Goal: Task Accomplishment & Management: Complete application form

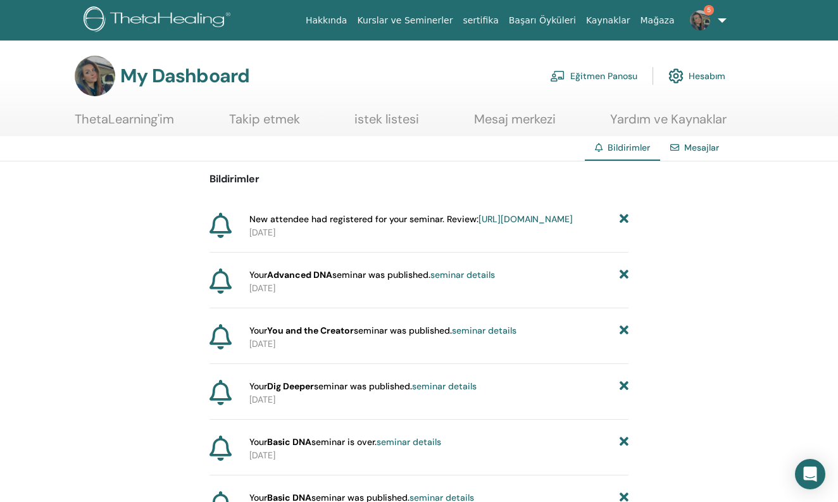
click at [575, 75] on link "Eğitmen Panosu" at bounding box center [593, 76] width 87 height 28
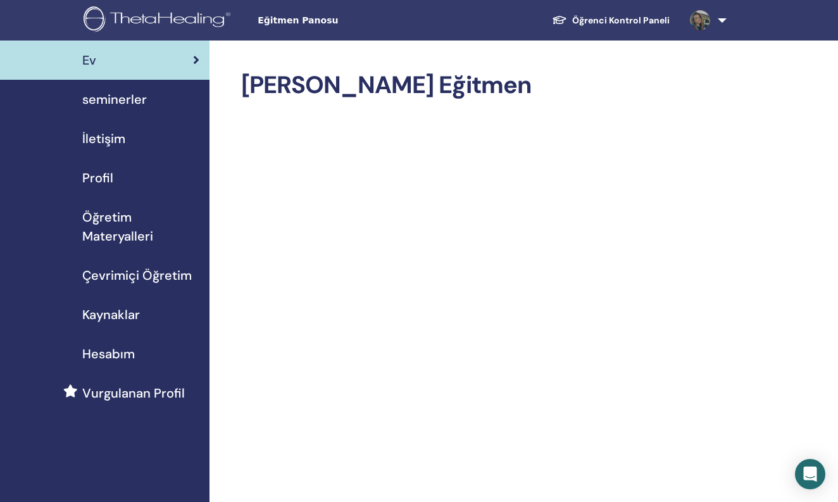
click at [120, 98] on span "seminerler" at bounding box center [114, 99] width 65 height 19
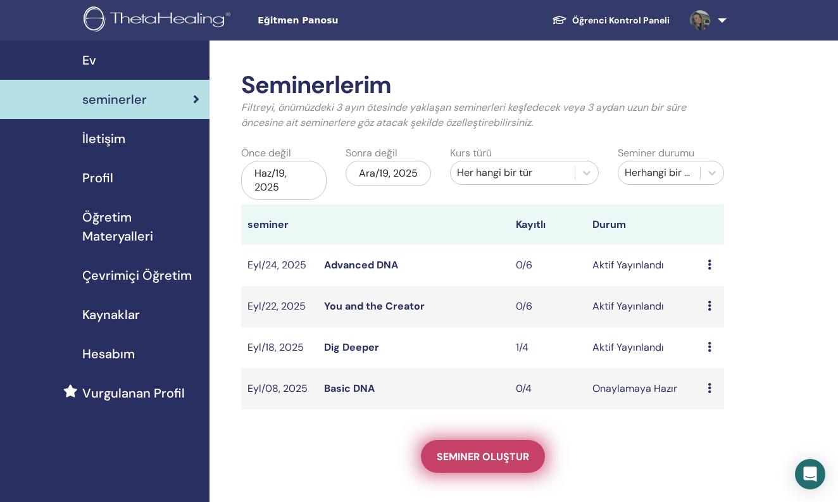
click at [506, 463] on link "Seminer oluştur" at bounding box center [483, 456] width 124 height 33
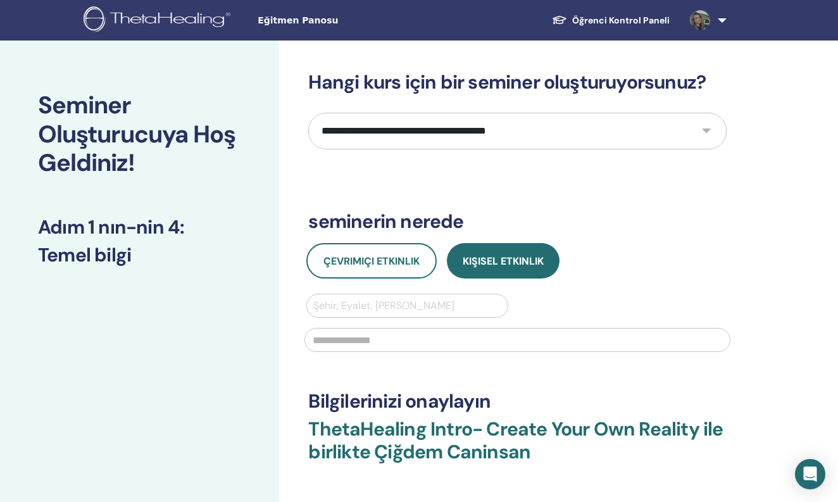
select select "*"
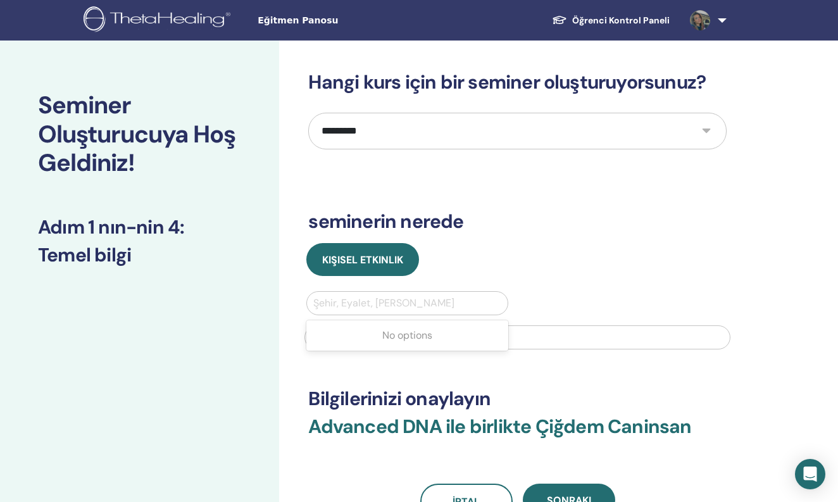
click at [437, 306] on div at bounding box center [406, 303] width 187 height 18
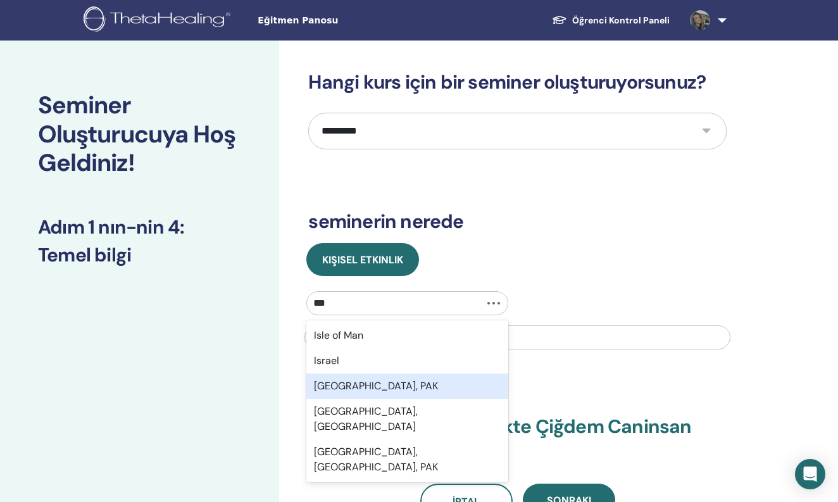
type input "****"
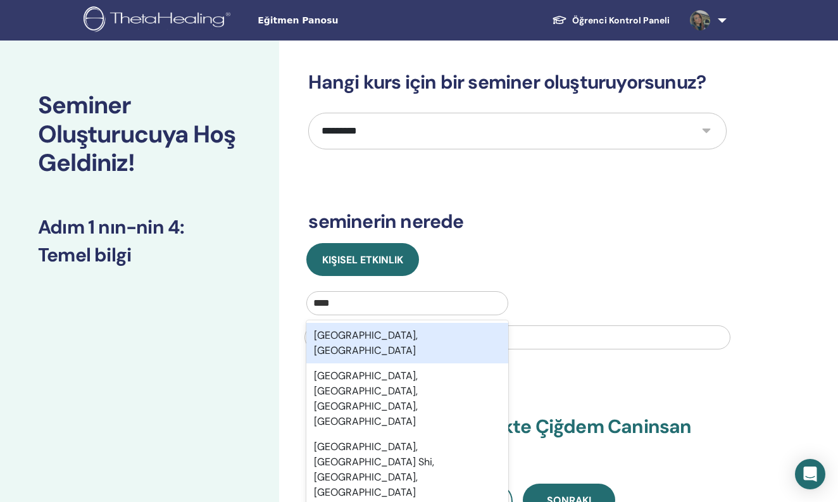
click at [436, 340] on div "Istanbul, TUR" at bounding box center [406, 343] width 201 height 41
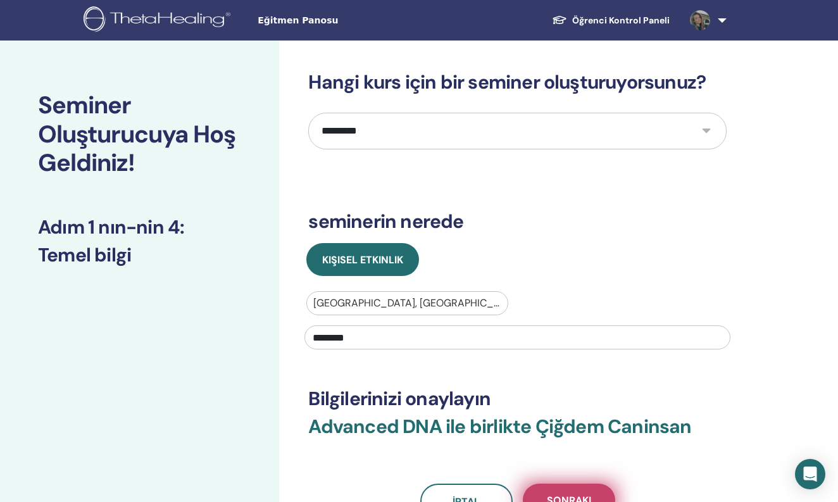
type input "********"
click at [563, 496] on span "Sonraki" at bounding box center [569, 500] width 44 height 13
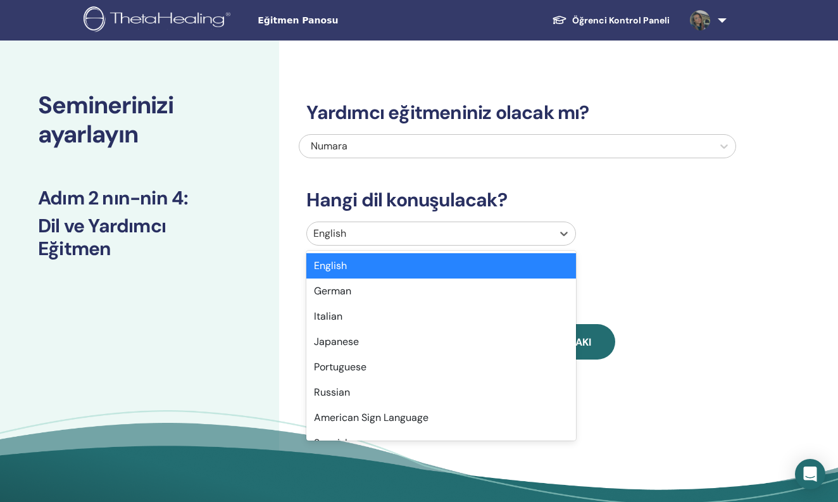
click at [456, 228] on div at bounding box center [429, 234] width 232 height 18
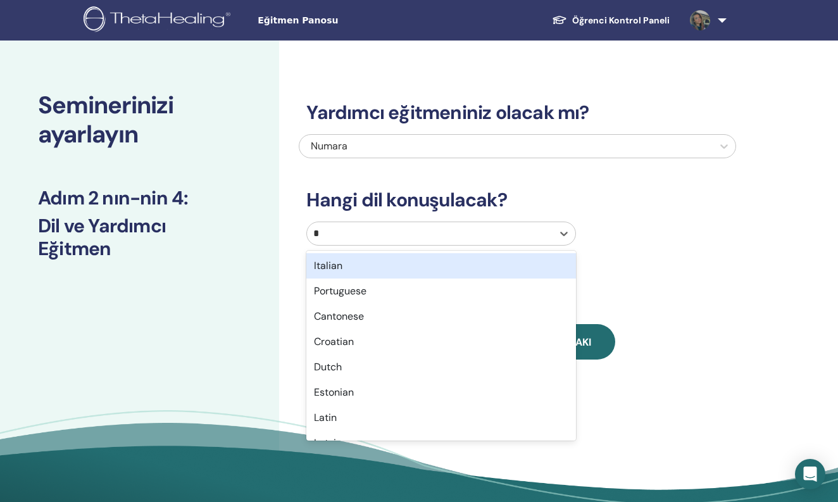
type input "**"
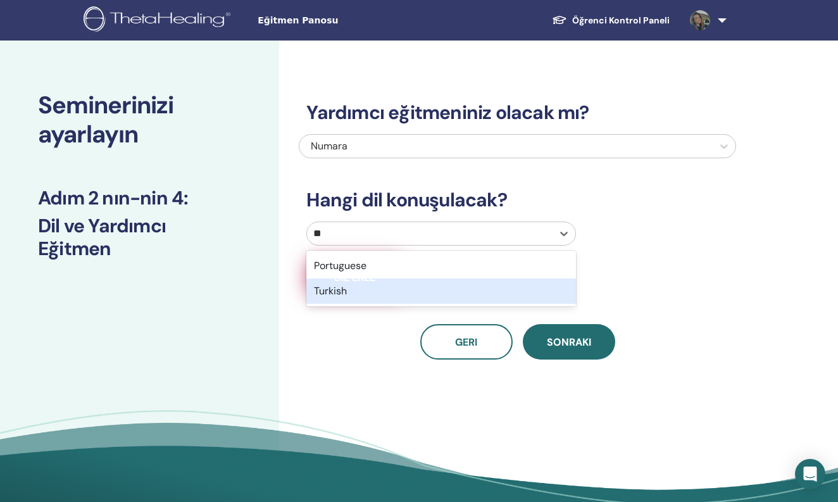
click at [364, 293] on div "Turkish" at bounding box center [440, 290] width 269 height 25
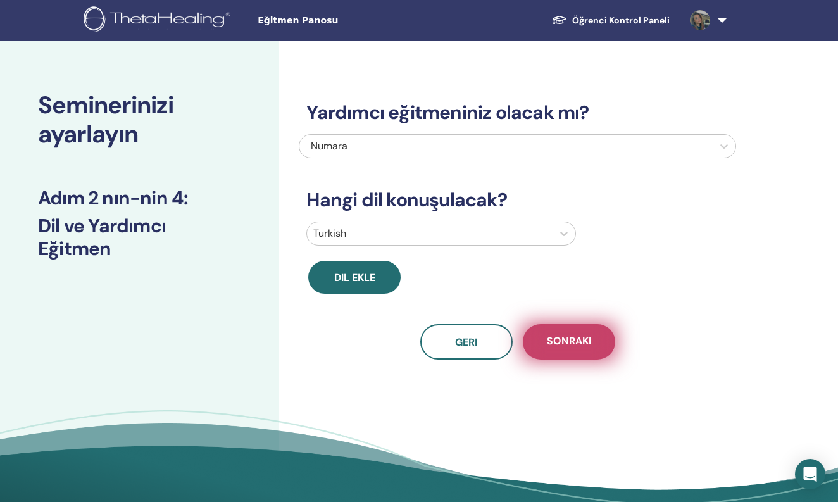
click at [562, 344] on span "Sonraki" at bounding box center [569, 342] width 44 height 16
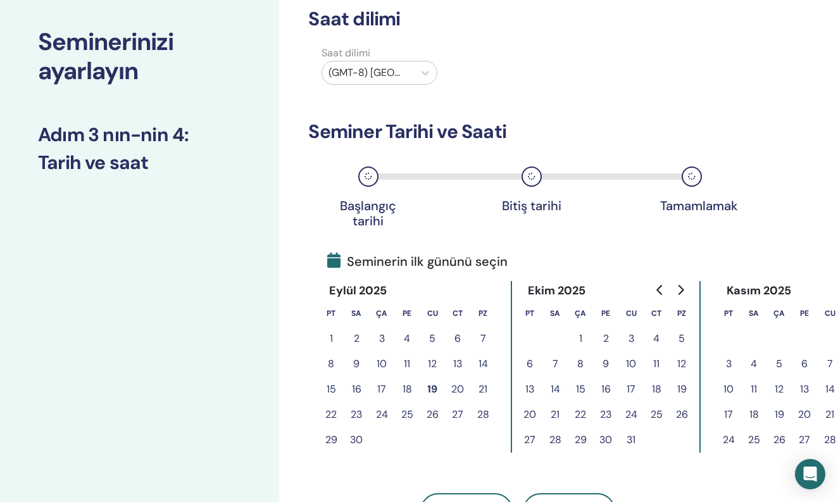
scroll to position [67, 0]
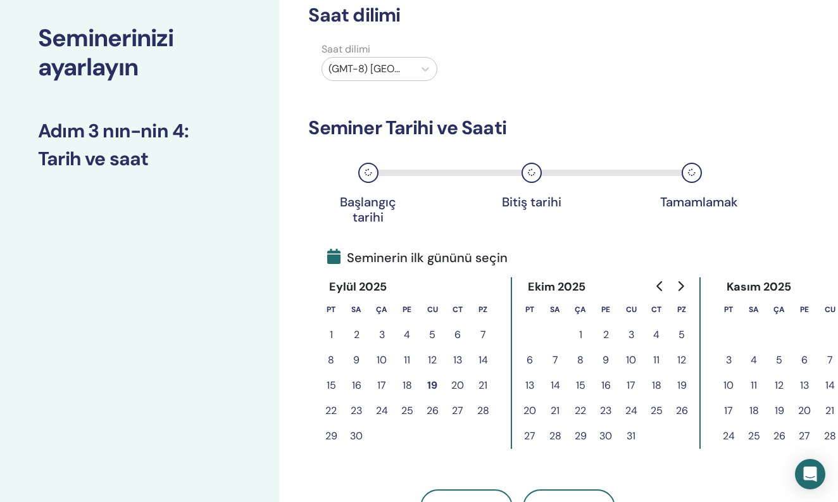
click at [409, 385] on button "18" at bounding box center [406, 385] width 25 height 25
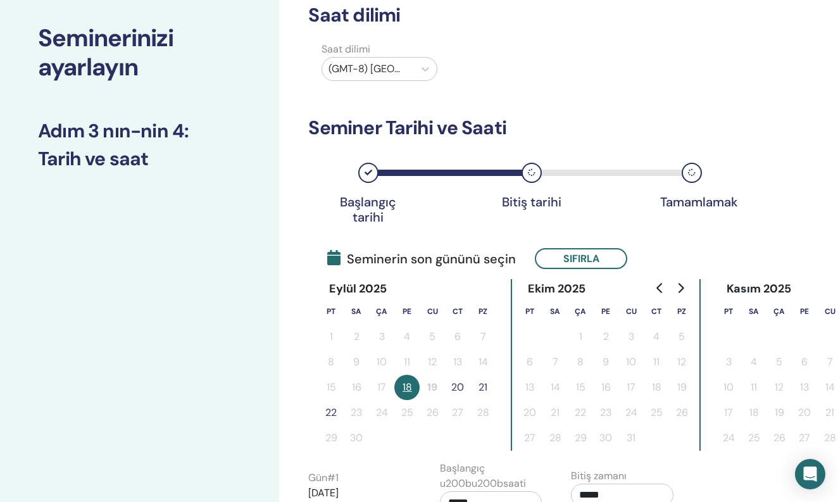
click at [461, 387] on button "20" at bounding box center [457, 387] width 25 height 25
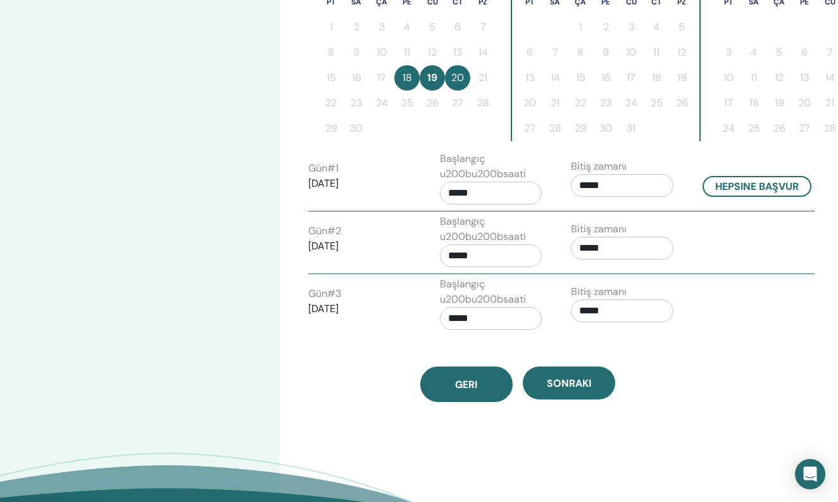
scroll to position [363, 0]
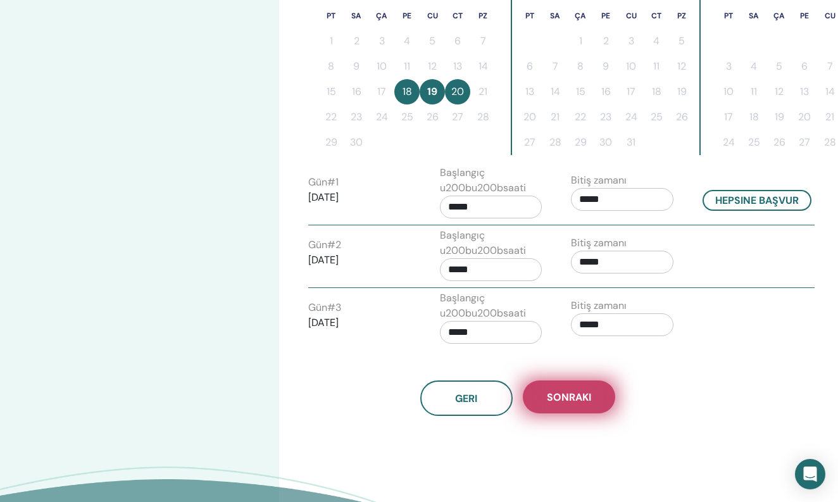
click at [544, 395] on button "Sonraki" at bounding box center [569, 396] width 92 height 33
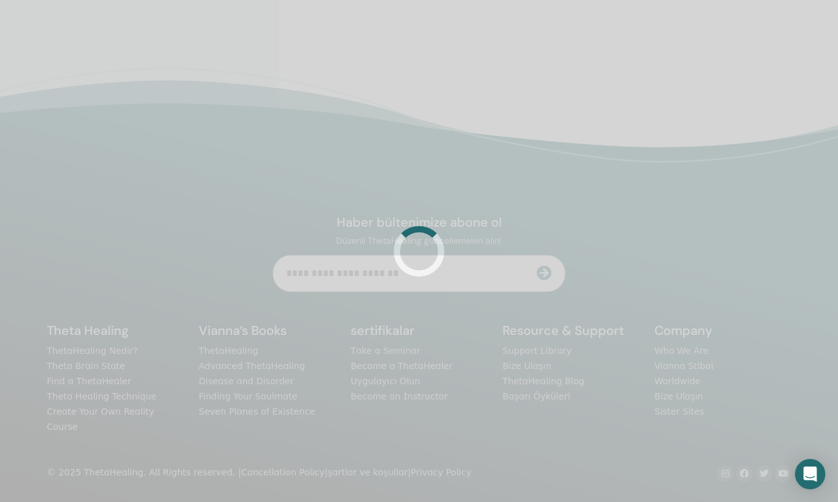
scroll to position [298, 0]
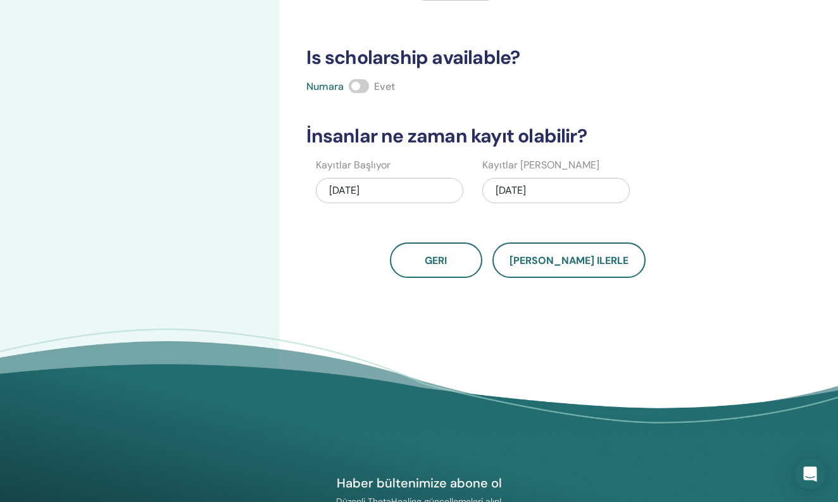
click at [563, 184] on div "09/20/2025" at bounding box center [555, 190] width 147 height 25
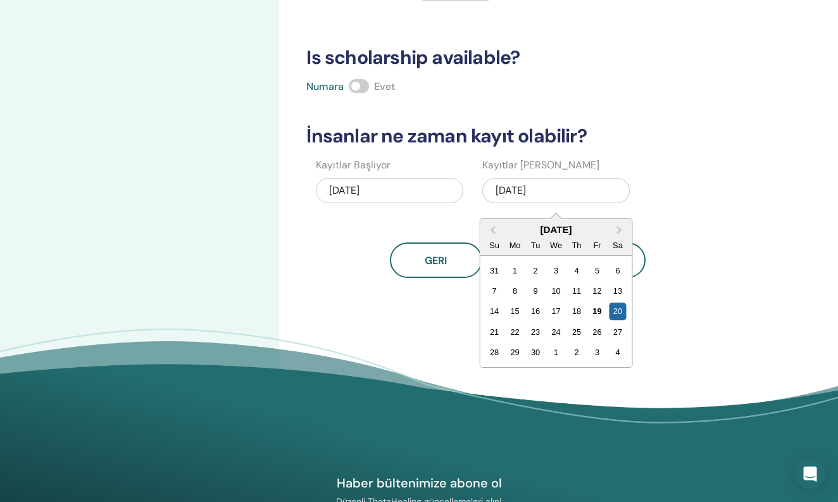
click at [751, 210] on div "Kaç kişi katılabilir? Koltukların sayısı * Fiyatı ne kadar olacak? Para birimi …" at bounding box center [558, 98] width 559 height 713
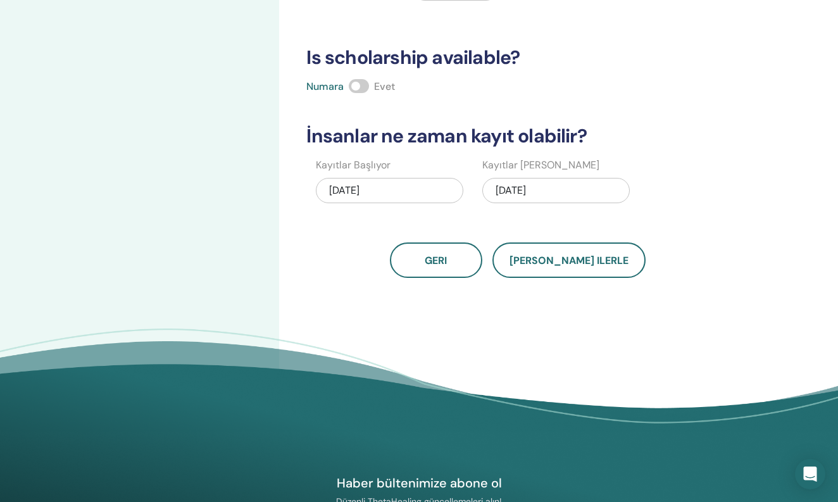
click at [570, 182] on div "09/20/2025" at bounding box center [555, 190] width 147 height 25
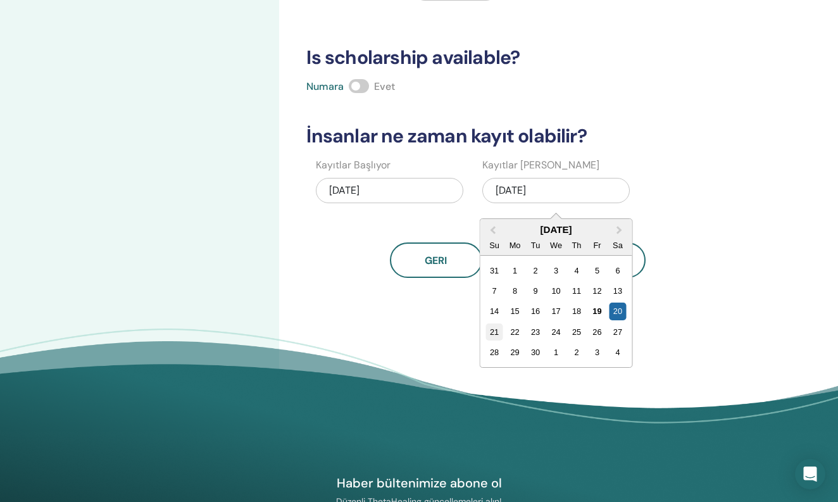
click at [496, 328] on div "21" at bounding box center [494, 331] width 17 height 17
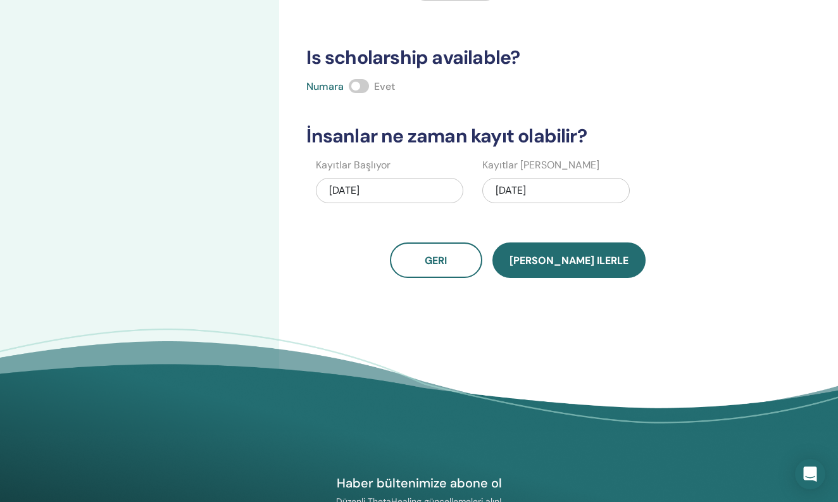
click at [575, 266] on span "Kaydet ilerle" at bounding box center [569, 260] width 119 height 13
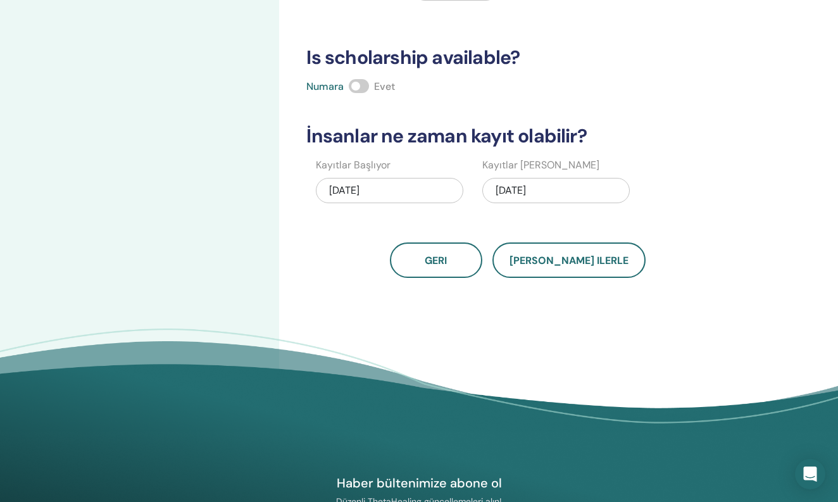
click at [537, 185] on div "09/21/2025" at bounding box center [555, 190] width 147 height 25
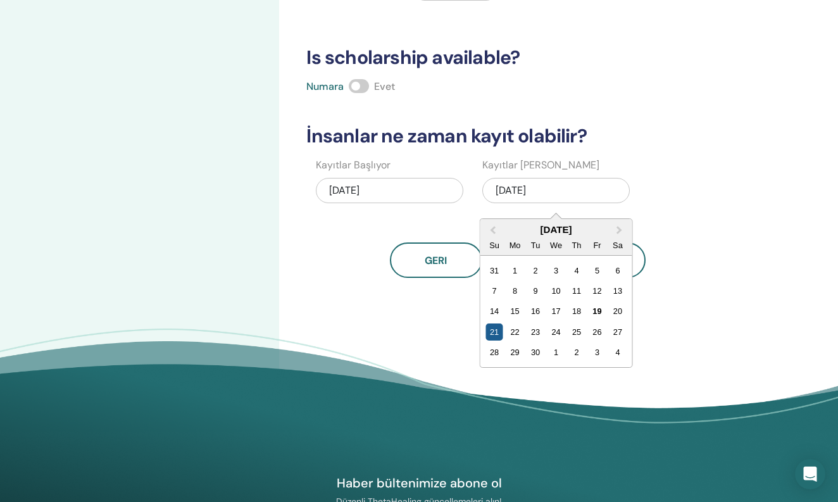
click at [491, 331] on div "21" at bounding box center [494, 331] width 17 height 17
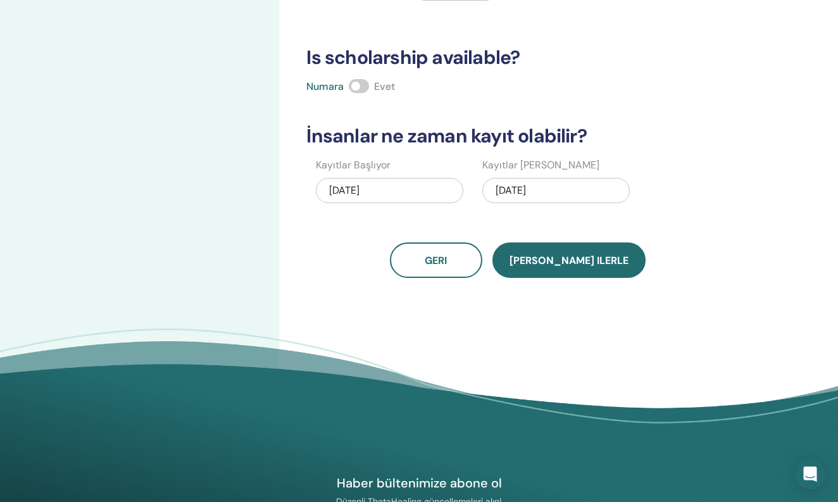
click at [568, 256] on span "Kaydet ilerle" at bounding box center [569, 260] width 119 height 13
click at [566, 256] on span "Kaydet ilerle" at bounding box center [569, 260] width 119 height 13
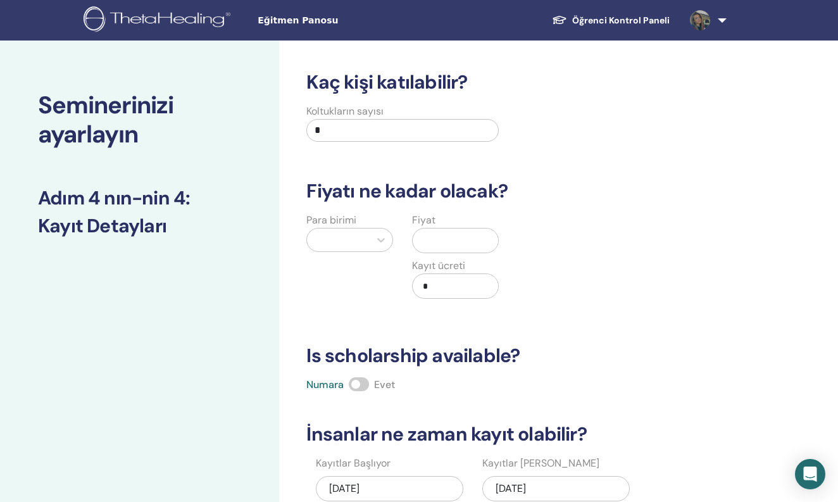
scroll to position [0, 0]
click at [336, 120] on input "*" at bounding box center [402, 130] width 192 height 23
click at [364, 130] on input "*" at bounding box center [402, 130] width 192 height 23
type input "*"
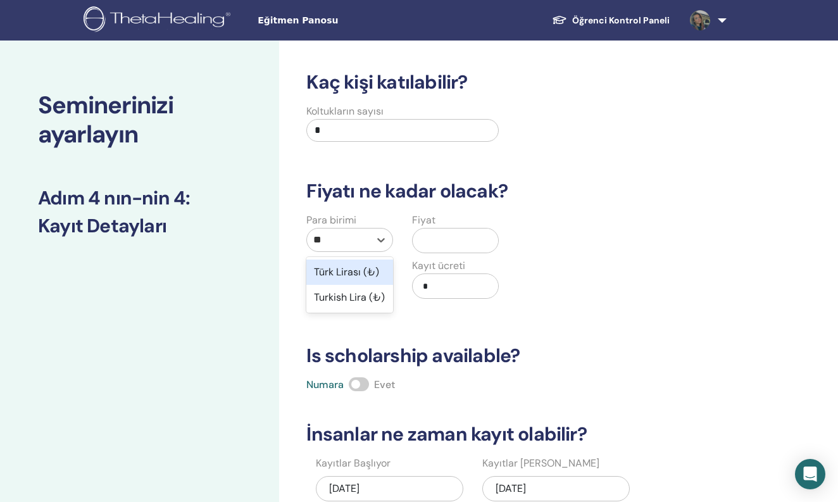
type input "***"
click at [349, 275] on div "Türk Lirası (₺)" at bounding box center [349, 272] width 87 height 25
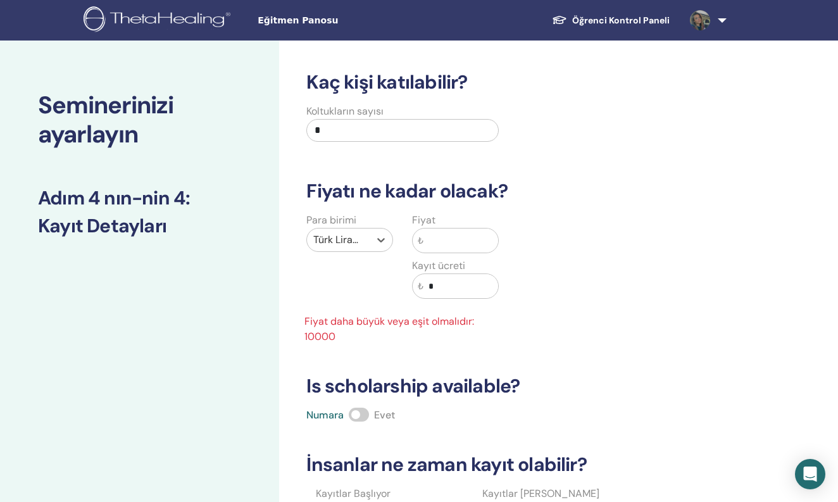
click at [440, 247] on input "text" at bounding box center [460, 240] width 75 height 24
type input "*"
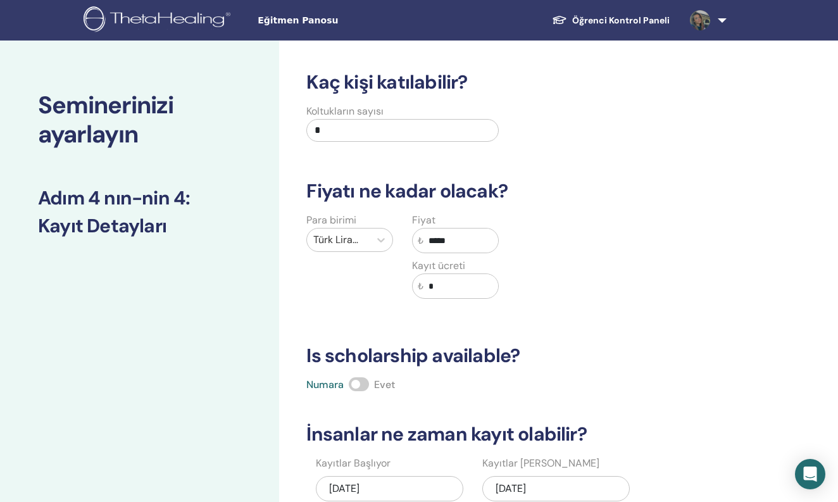
type input "*****"
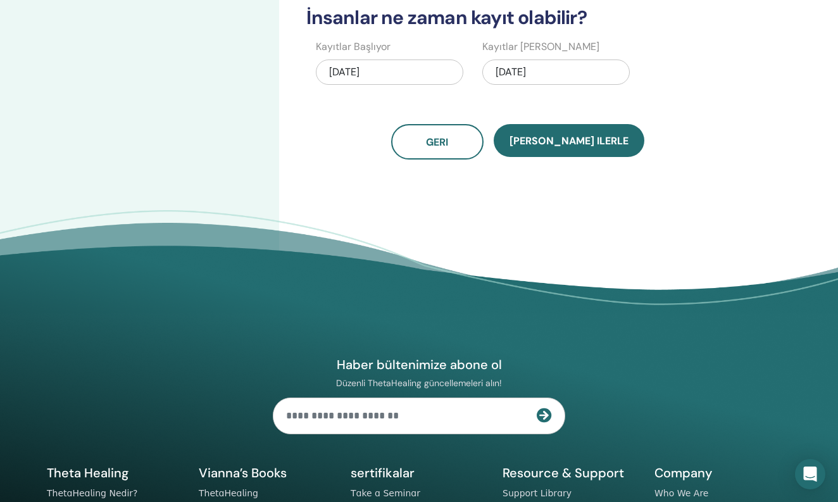
scroll to position [257, 0]
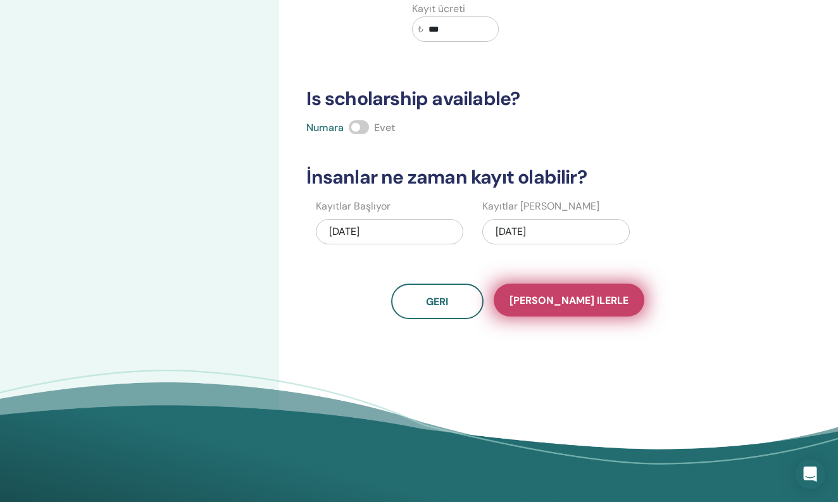
type input "***"
click at [559, 313] on button "Kaydet ilerle" at bounding box center [569, 300] width 151 height 33
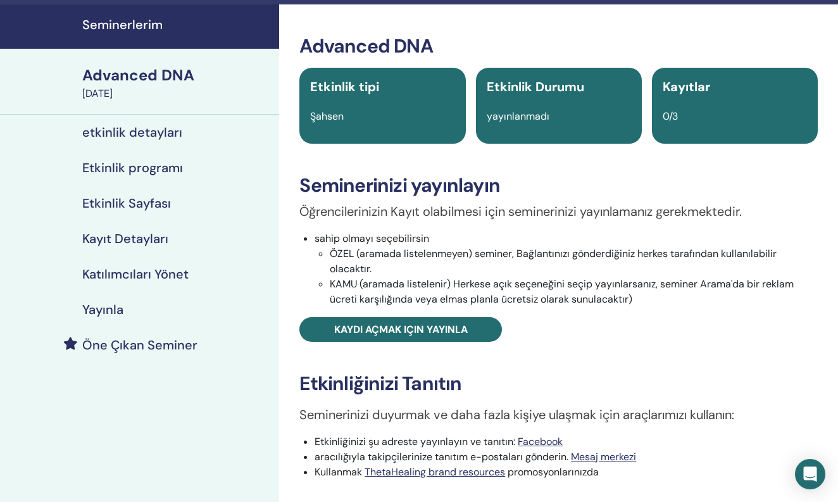
scroll to position [34, 0]
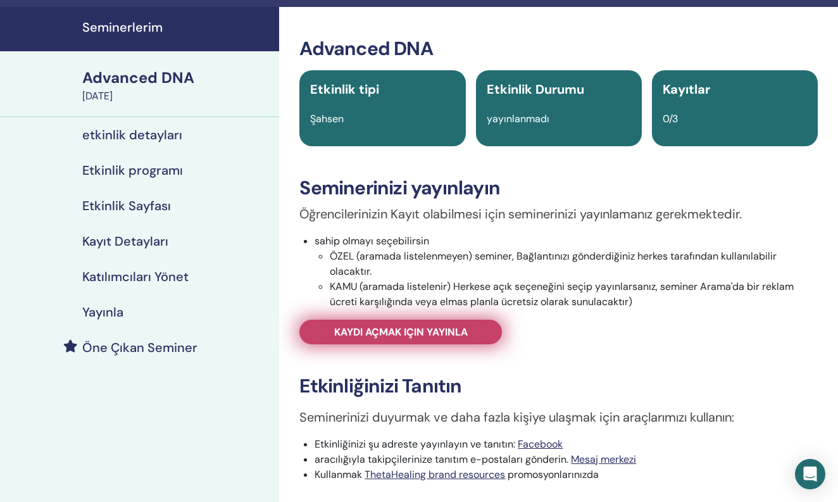
click at [434, 334] on span "Kaydı açmak için yayınla" at bounding box center [401, 331] width 134 height 13
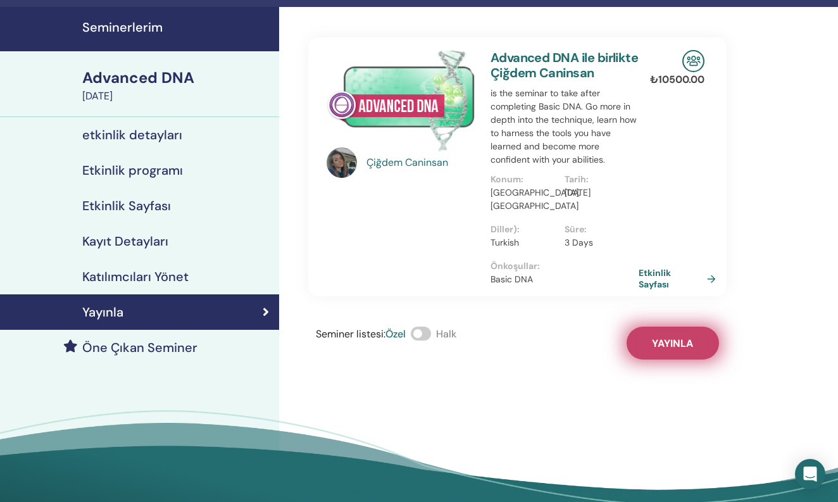
click at [684, 354] on button "Yayınla" at bounding box center [673, 343] width 92 height 33
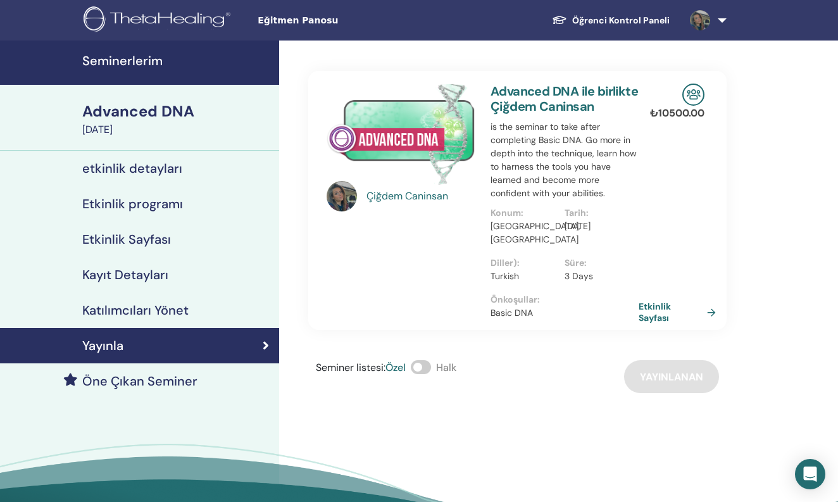
click at [437, 137] on img at bounding box center [401, 134] width 148 height 101
click at [411, 122] on img at bounding box center [401, 134] width 148 height 101
click at [384, 137] on img at bounding box center [401, 134] width 148 height 101
click at [363, 195] on div at bounding box center [345, 196] width 37 height 30
click at [395, 203] on div "Çiğdem Caninsan" at bounding box center [421, 196] width 111 height 15
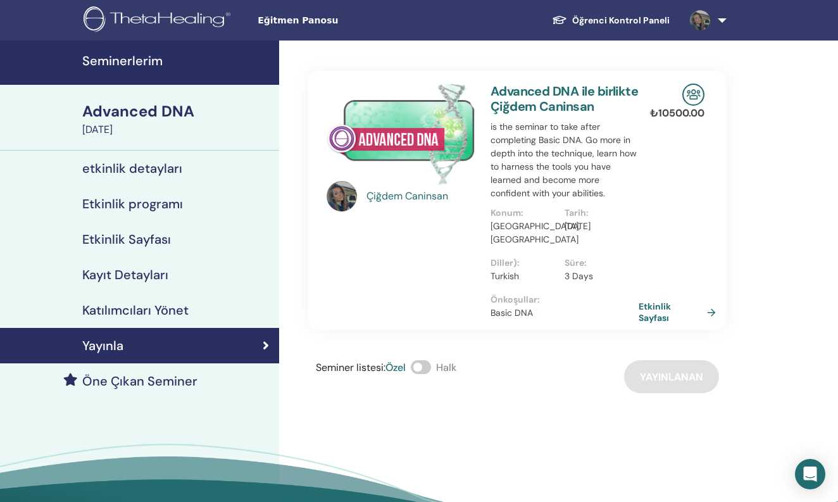
click at [406, 192] on div "Çiğdem Caninsan" at bounding box center [421, 196] width 111 height 15
click at [418, 139] on img at bounding box center [401, 134] width 148 height 101
click at [697, 27] on img at bounding box center [700, 20] width 20 height 20
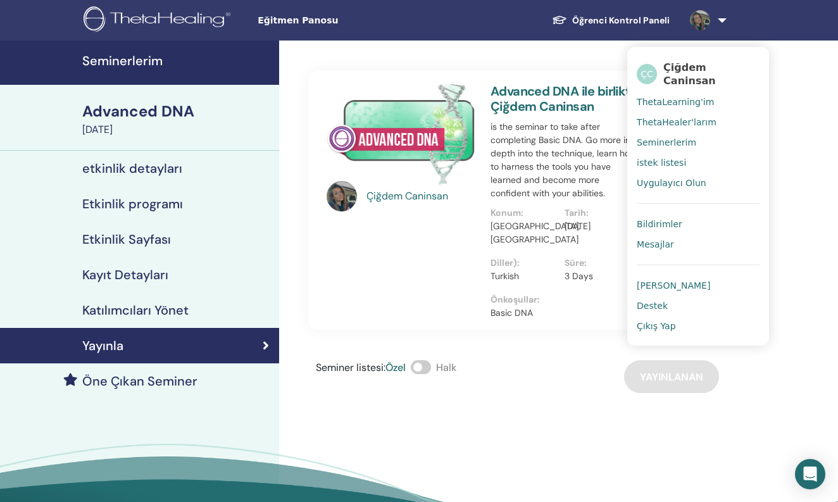
click at [142, 175] on h4 "etkinlik detayları" at bounding box center [132, 168] width 100 height 15
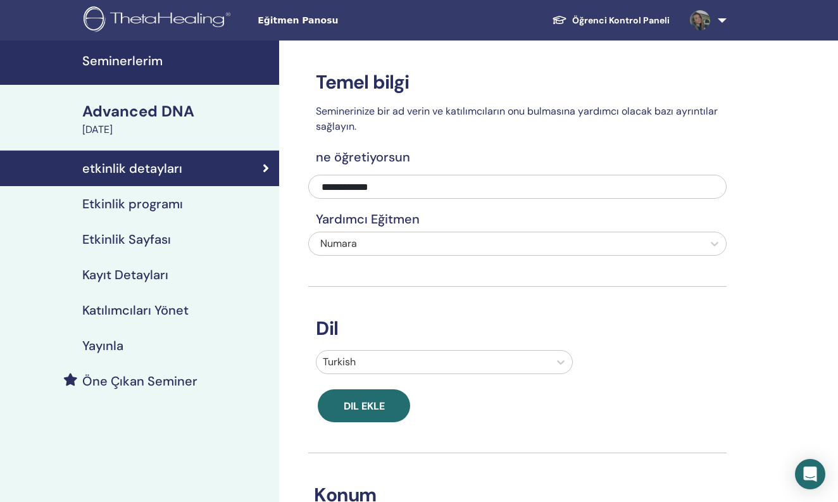
click at [164, 227] on link "Etkinlik Sayfası" at bounding box center [139, 239] width 279 height 35
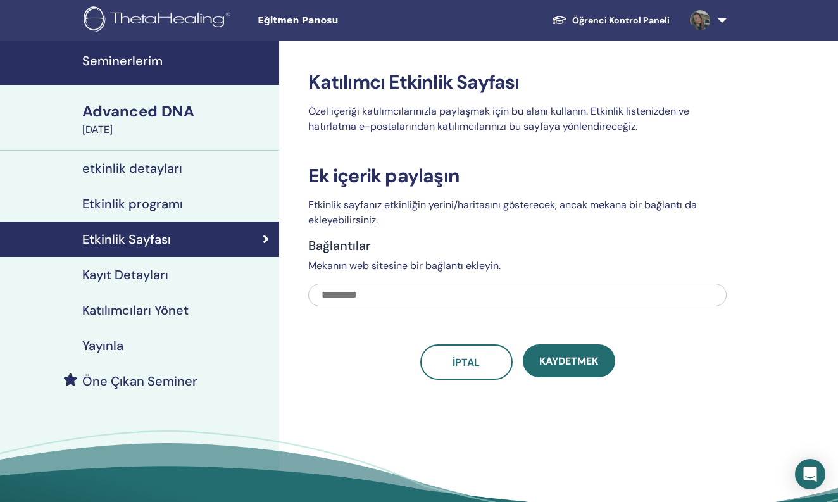
click at [161, 255] on link "Etkinlik Sayfası" at bounding box center [139, 239] width 279 height 35
click at [159, 275] on h4 "Kayıt Detayları" at bounding box center [125, 274] width 86 height 15
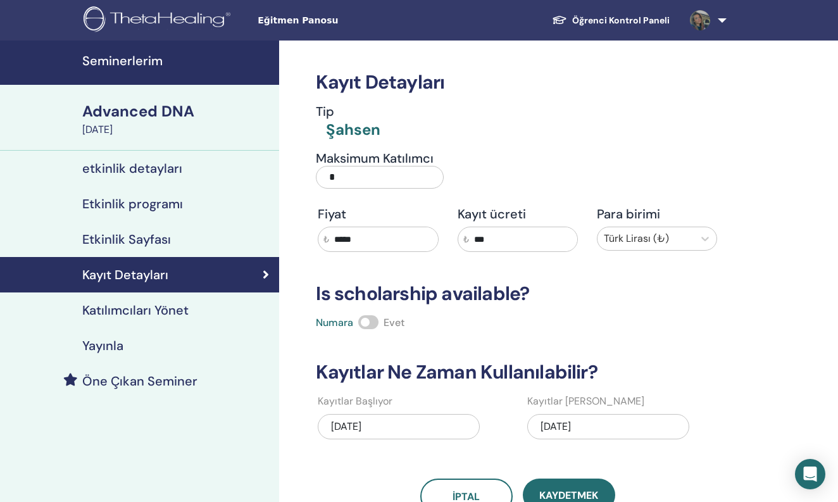
click at [173, 329] on link "Yayınla" at bounding box center [139, 345] width 279 height 35
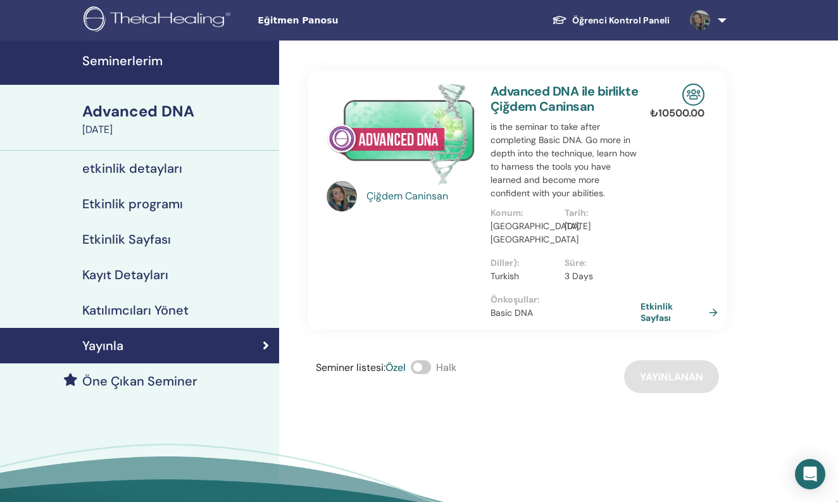
click at [644, 311] on link "Etkinlik Sayfası" at bounding box center [682, 312] width 82 height 23
click at [657, 314] on link "Etkinlik Sayfası" at bounding box center [682, 312] width 82 height 23
click at [657, 313] on link "Etkinlik Sayfası" at bounding box center [682, 312] width 82 height 23
click at [152, 77] on link "Seminerlerim" at bounding box center [139, 63] width 279 height 44
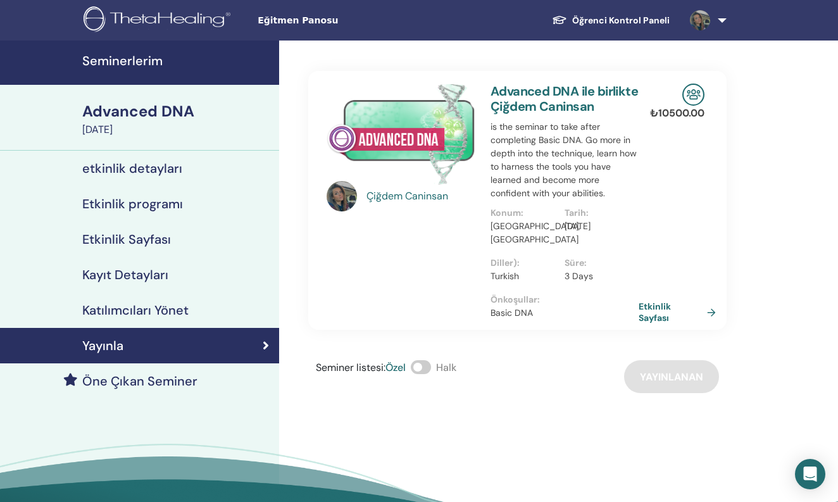
click at [152, 62] on h4 "Seminerlerim" at bounding box center [176, 60] width 189 height 15
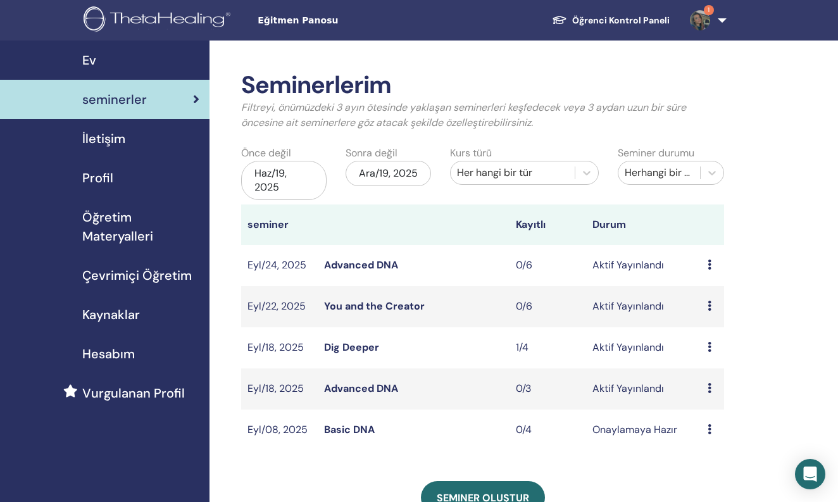
click at [705, 389] on td "Ön izleme Düzenlemek katılımcılar İptal" at bounding box center [712, 388] width 23 height 41
click at [715, 392] on div "Ön izleme Düzenlemek katılımcılar İptal" at bounding box center [713, 388] width 10 height 15
click at [558, 393] on td "0/3" at bounding box center [548, 388] width 77 height 41
click at [383, 401] on td "Advanced DNA" at bounding box center [414, 388] width 192 height 41
click at [386, 388] on link "Advanced DNA" at bounding box center [361, 388] width 74 height 13
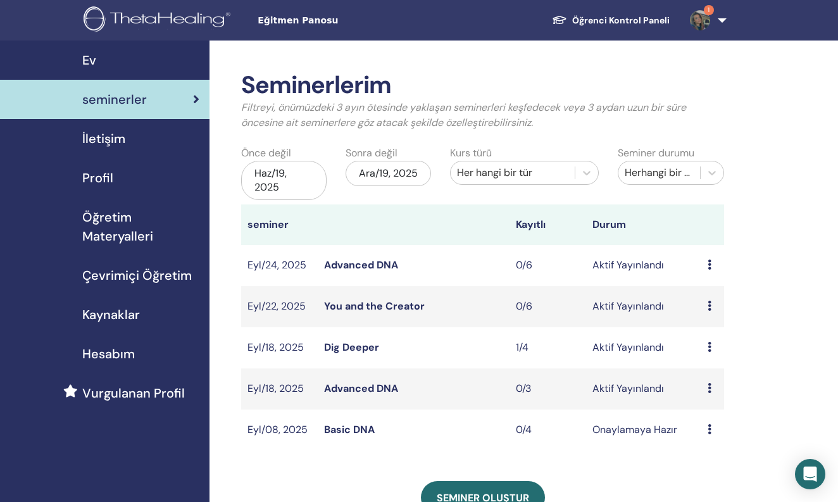
click at [386, 388] on link "Advanced DNA" at bounding box center [361, 388] width 74 height 13
click at [514, 381] on td "0/3" at bounding box center [548, 388] width 77 height 41
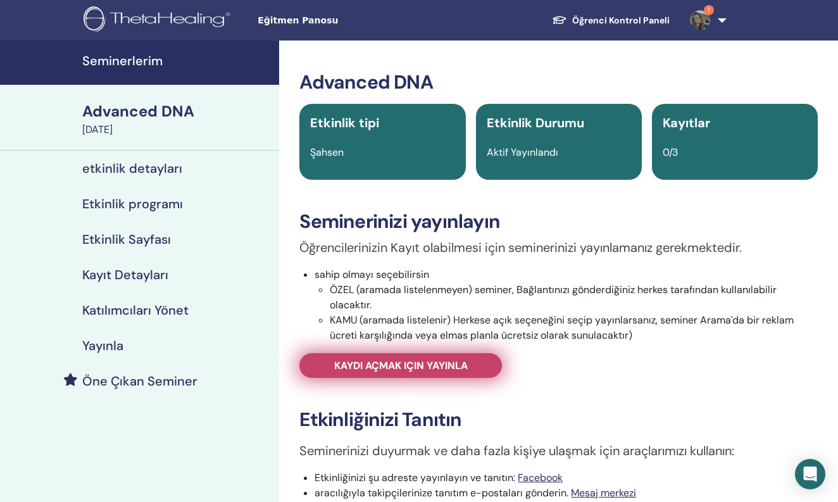
click at [457, 363] on span "Kaydı açmak için yayınla" at bounding box center [401, 365] width 134 height 13
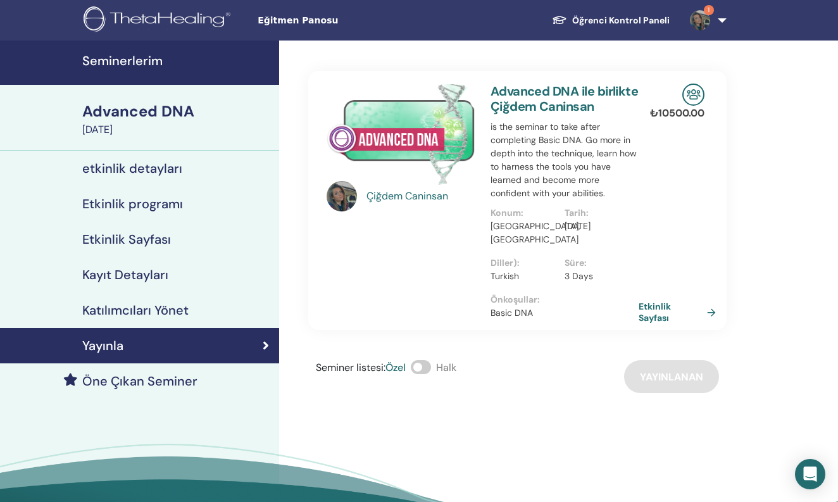
click at [441, 132] on img at bounding box center [401, 134] width 148 height 101
click at [702, 304] on link "Etkinlik Sayfası" at bounding box center [682, 312] width 82 height 23
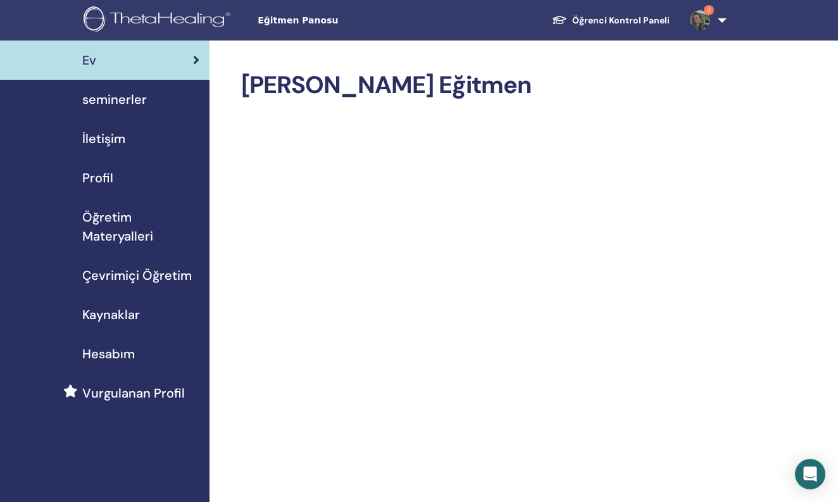
click at [131, 102] on span "seminerler" at bounding box center [114, 99] width 65 height 19
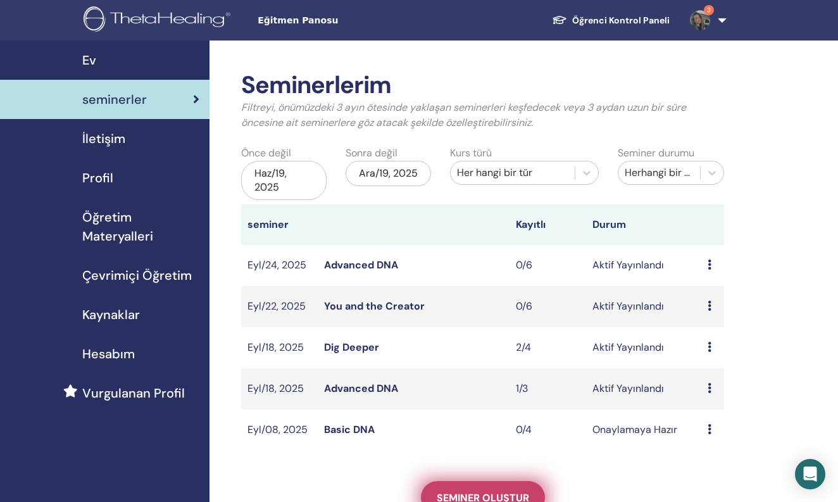
click at [485, 491] on span "Seminer oluştur" at bounding box center [483, 497] width 92 height 13
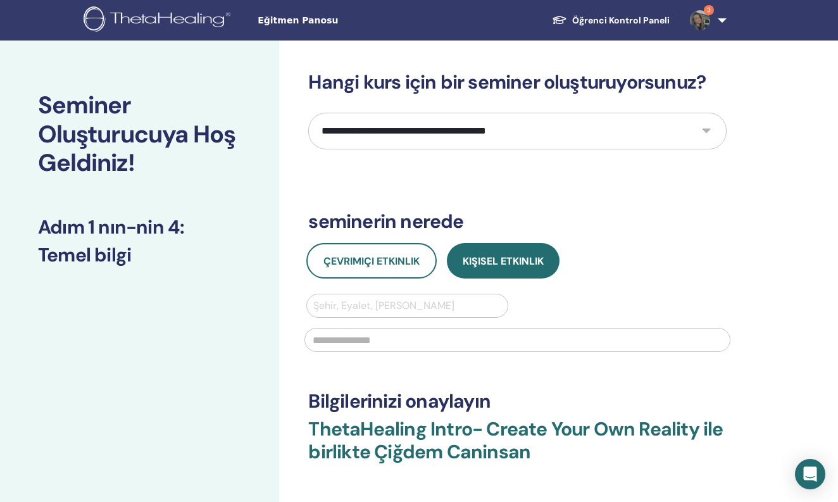
click at [410, 157] on div "**********" at bounding box center [517, 307] width 418 height 473
select select "*"
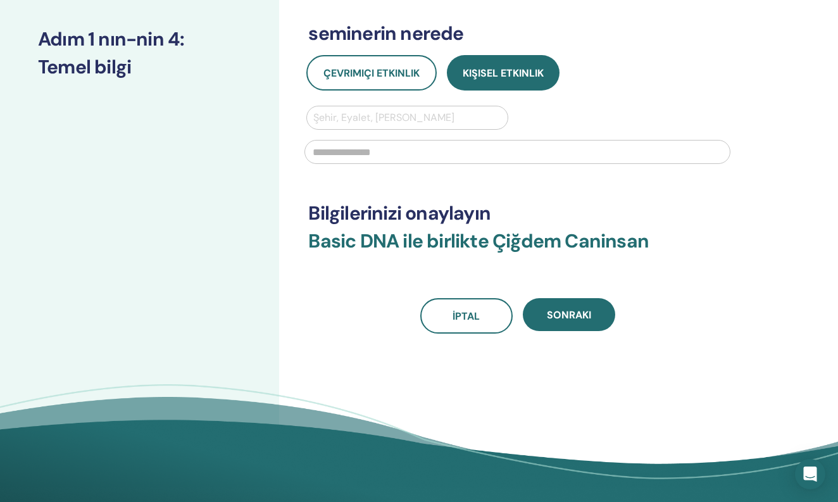
scroll to position [292, 0]
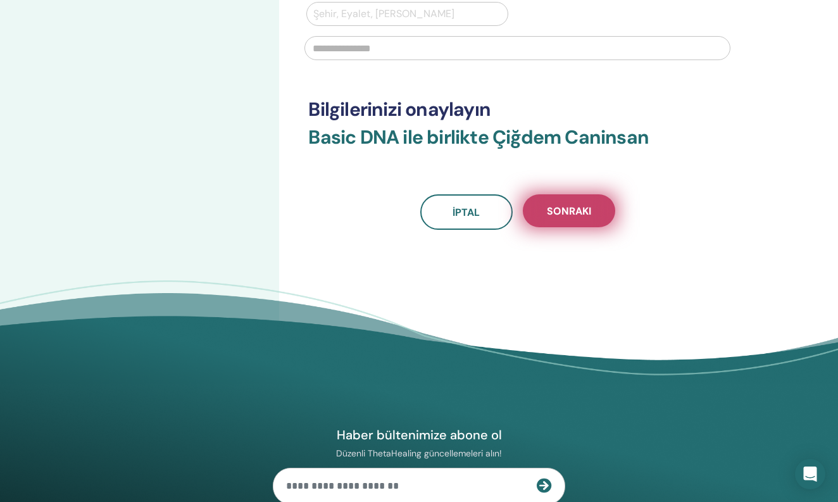
click at [565, 210] on span "Sonraki" at bounding box center [569, 210] width 44 height 13
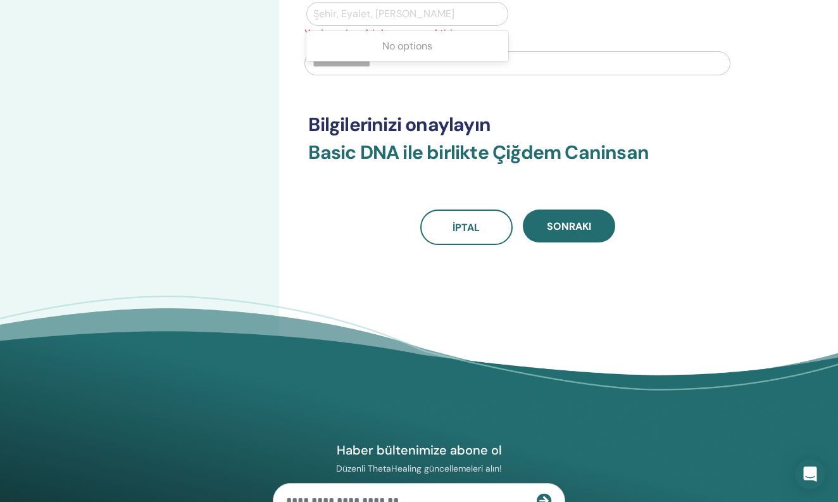
click at [347, 23] on div "Şehir, Eyalet, [PERSON_NAME]" at bounding box center [407, 14] width 200 height 23
type input "*"
type input "***"
type input "*"
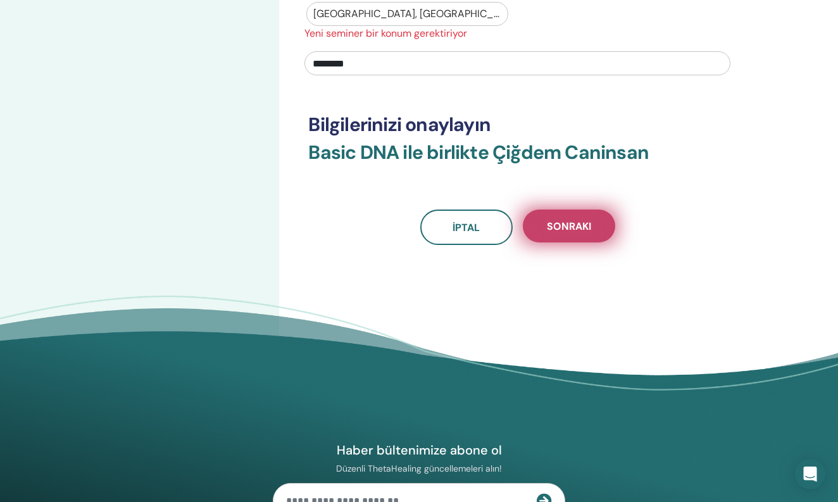
type input "********"
click at [539, 218] on button "Sonraki" at bounding box center [569, 226] width 92 height 33
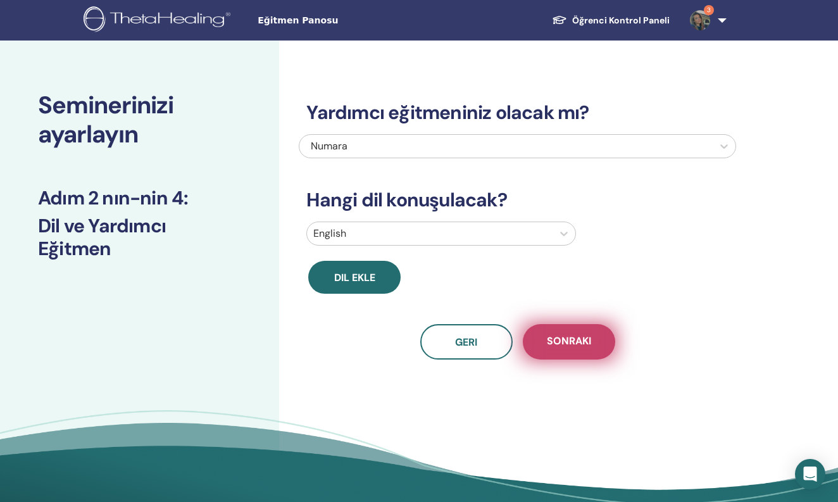
scroll to position [0, 0]
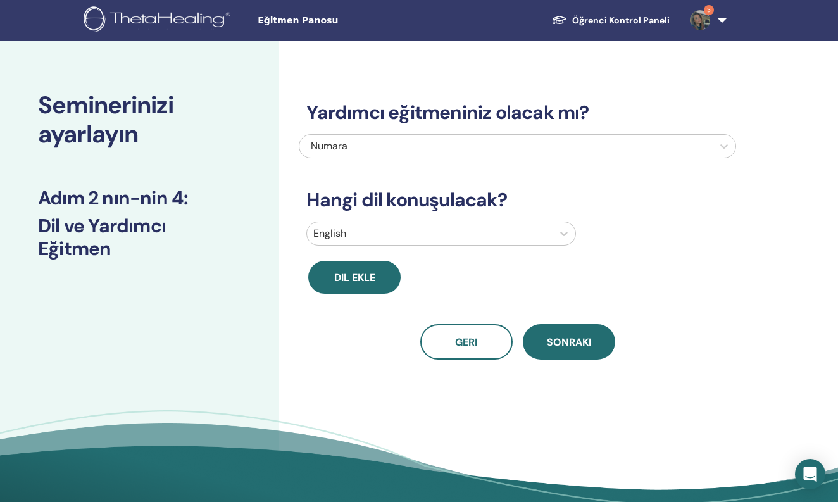
click at [503, 225] on div at bounding box center [429, 234] width 232 height 18
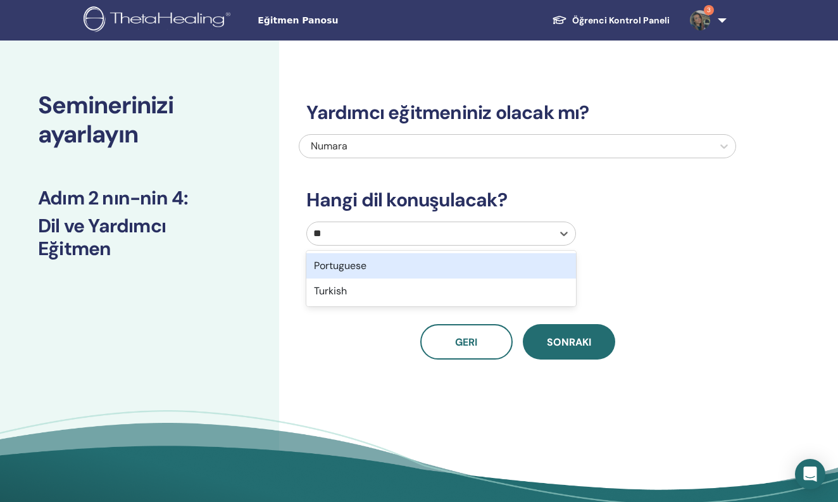
type input "***"
click at [461, 258] on div "Turkish" at bounding box center [440, 265] width 269 height 25
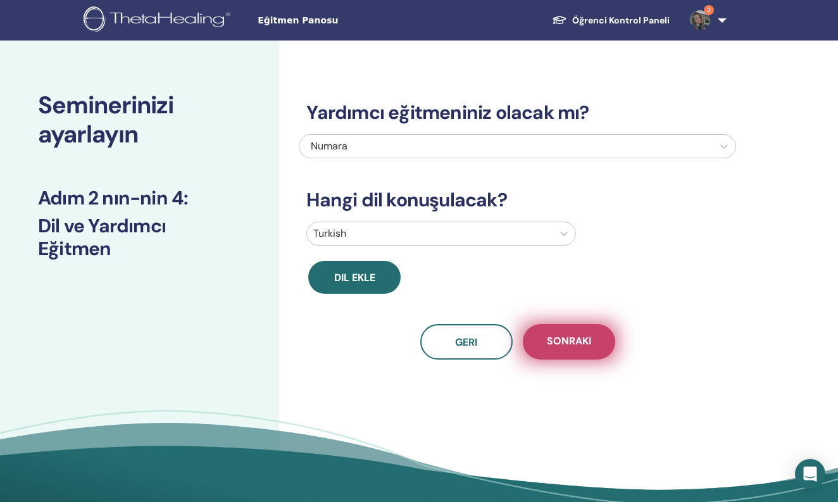
click at [572, 343] on span "Sonraki" at bounding box center [569, 342] width 44 height 16
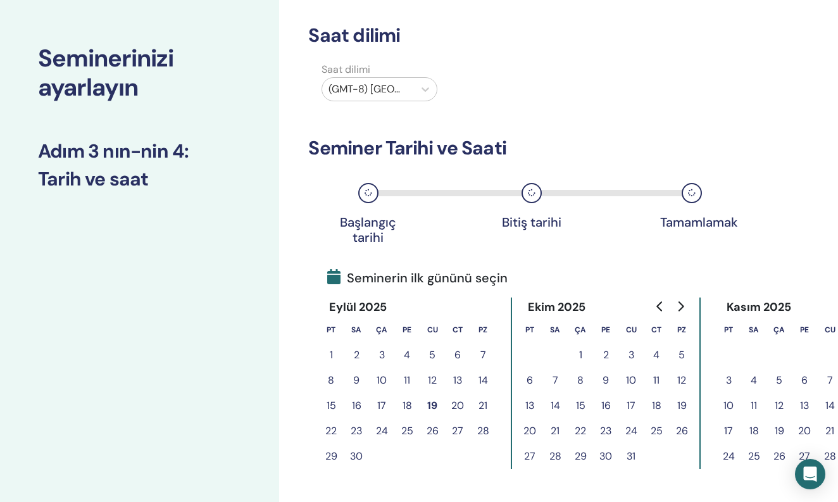
scroll to position [54, 0]
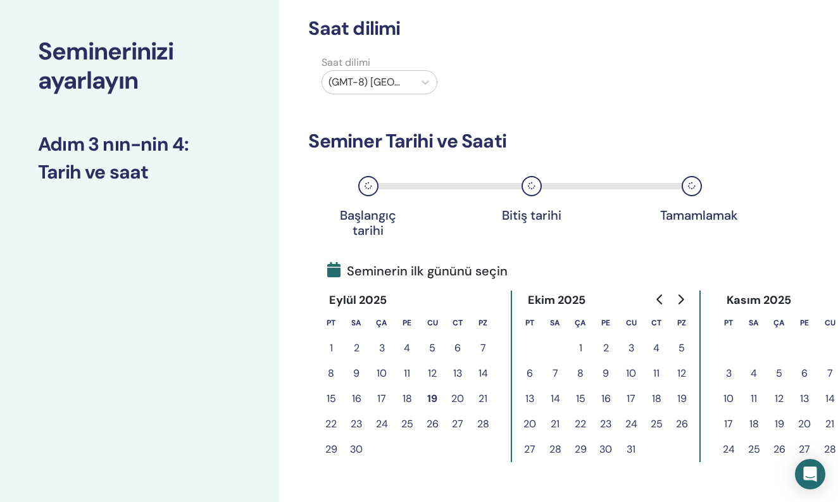
click at [375, 398] on button "17" at bounding box center [381, 398] width 25 height 25
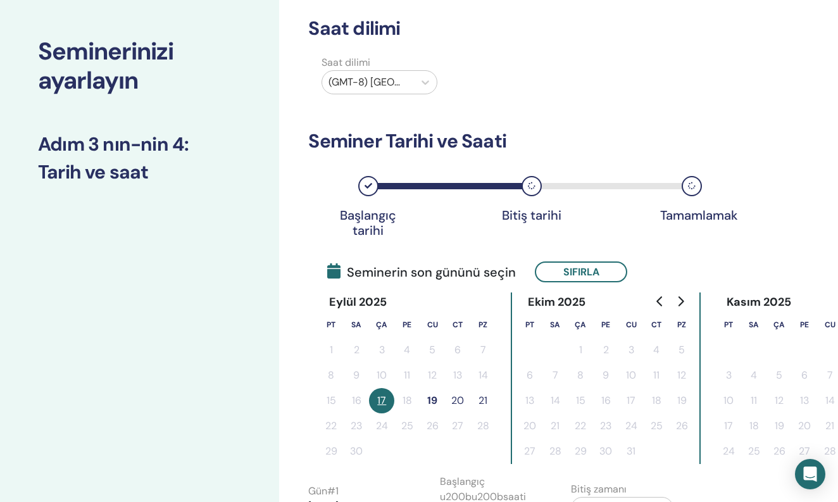
click at [435, 401] on button "19" at bounding box center [432, 400] width 25 height 25
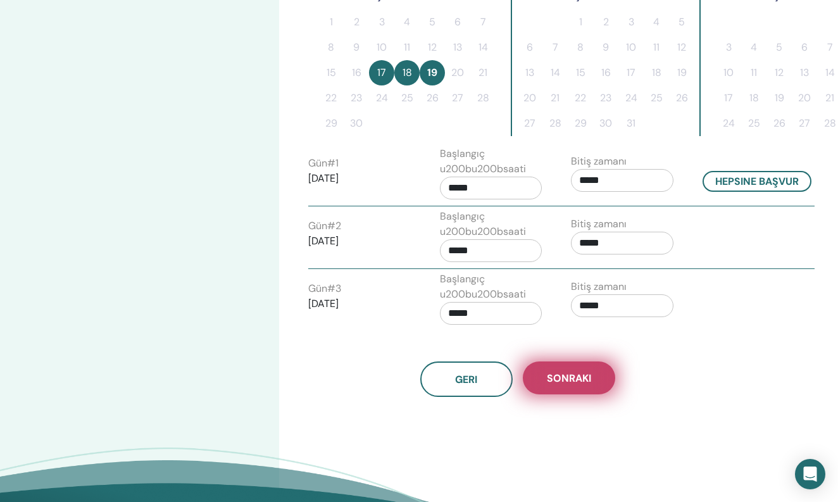
click at [574, 387] on button "Sonraki" at bounding box center [569, 377] width 92 height 33
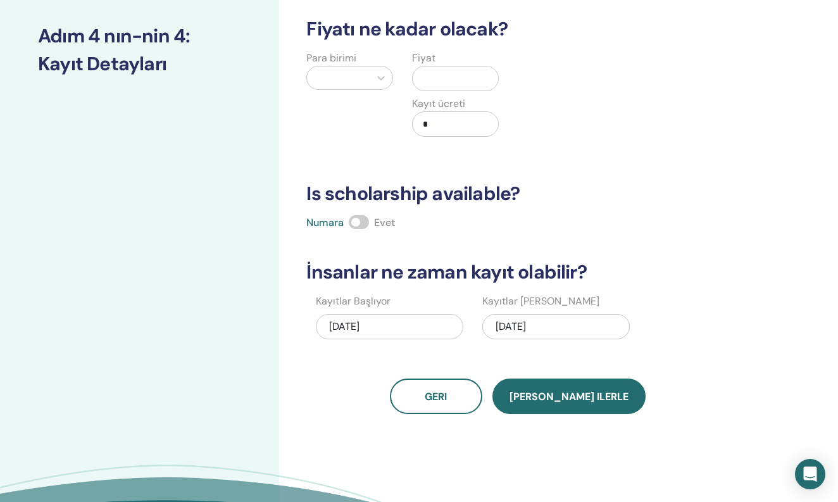
scroll to position [163, 0]
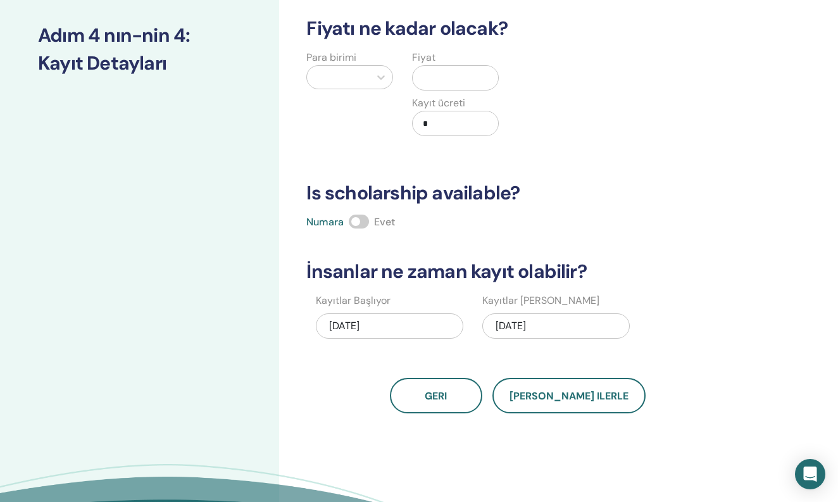
click at [570, 337] on div "[DATE]" at bounding box center [555, 325] width 147 height 25
click at [570, 333] on div "[DATE]" at bounding box center [555, 325] width 147 height 25
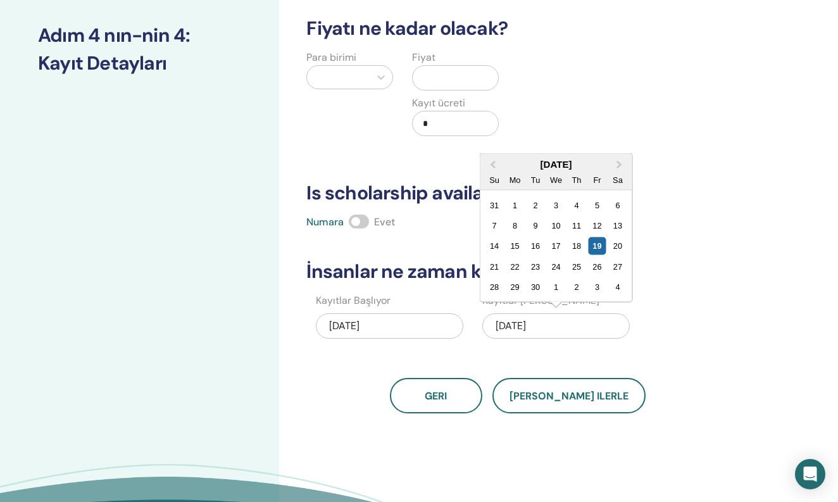
click at [570, 333] on div "[DATE]" at bounding box center [555, 325] width 147 height 25
click at [613, 247] on div "20" at bounding box center [617, 245] width 17 height 17
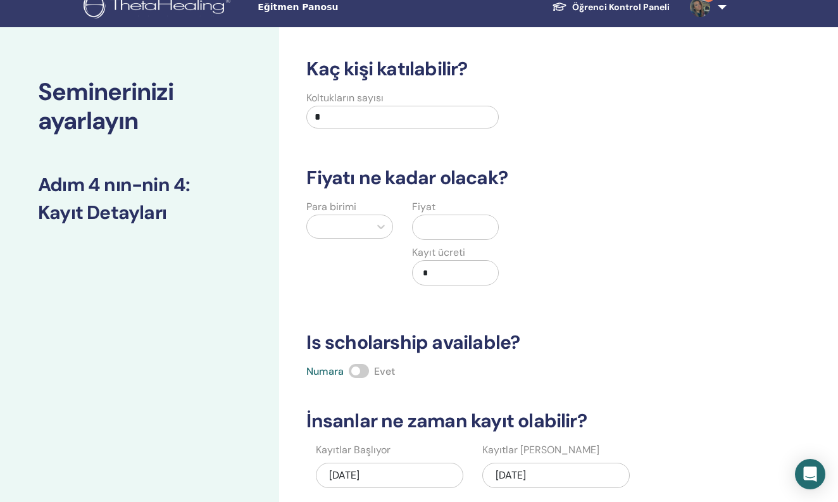
scroll to position [0, 0]
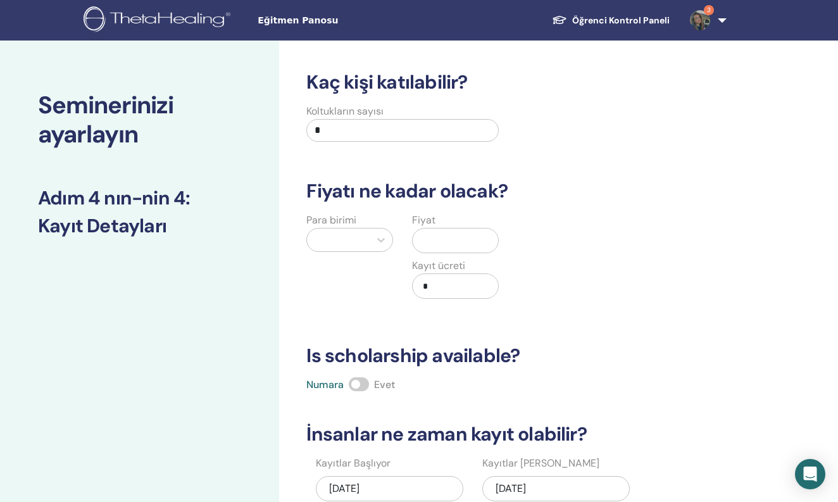
click at [445, 234] on input "text" at bounding box center [458, 240] width 80 height 24
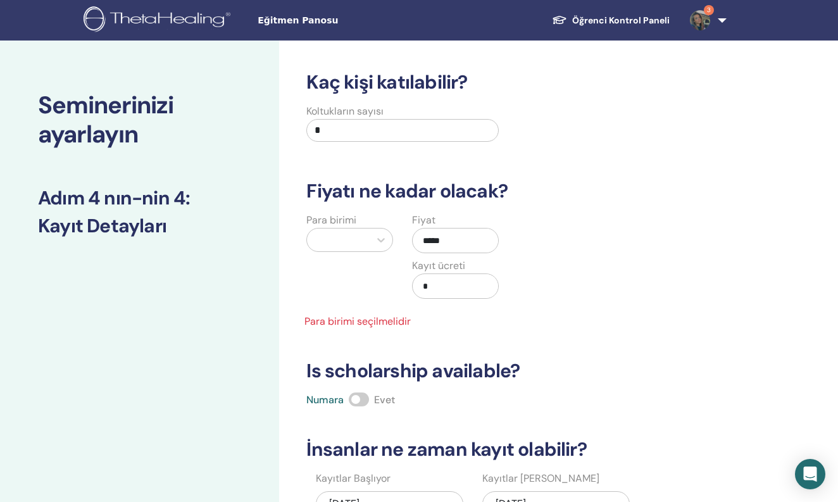
type input "*****"
type input "***"
click at [348, 241] on div at bounding box center [338, 240] width 50 height 18
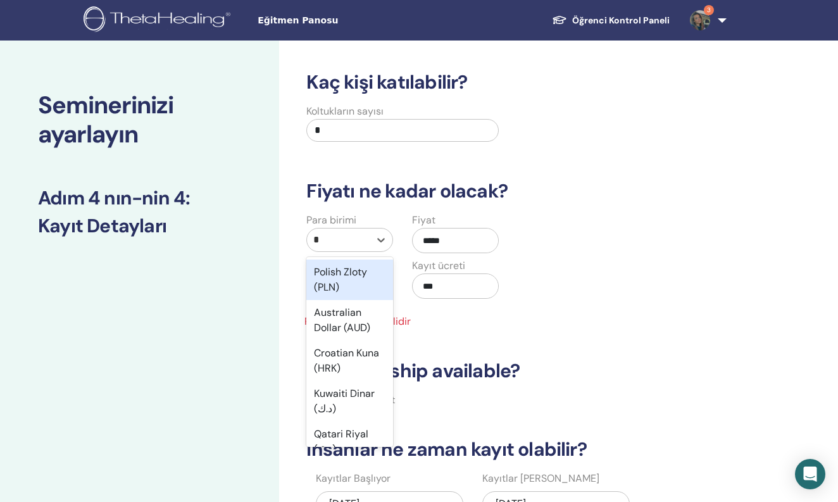
type input "**"
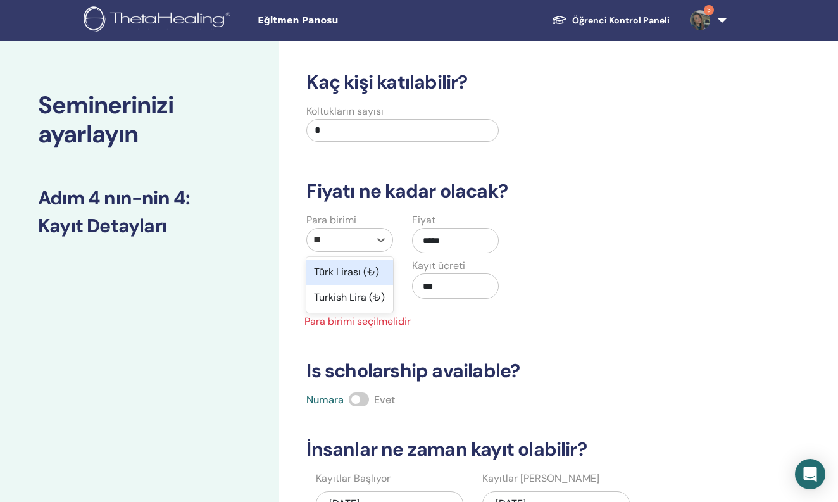
click at [341, 273] on div "Türk Lirası (₺)" at bounding box center [349, 272] width 87 height 25
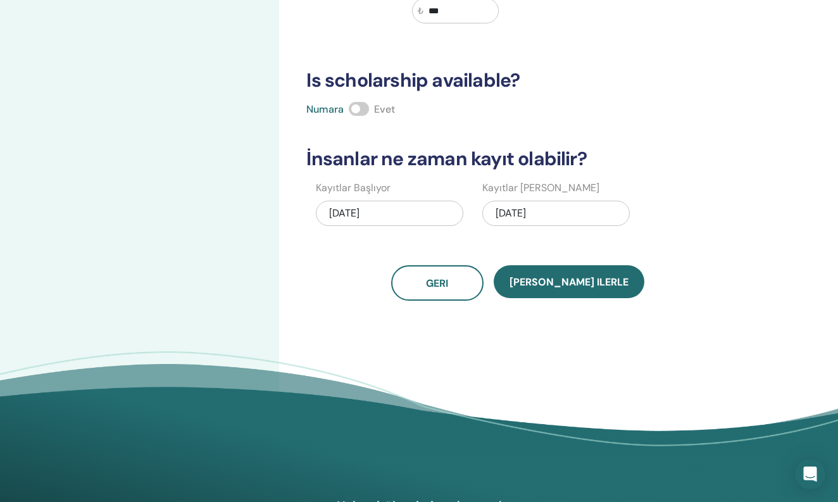
scroll to position [403, 0]
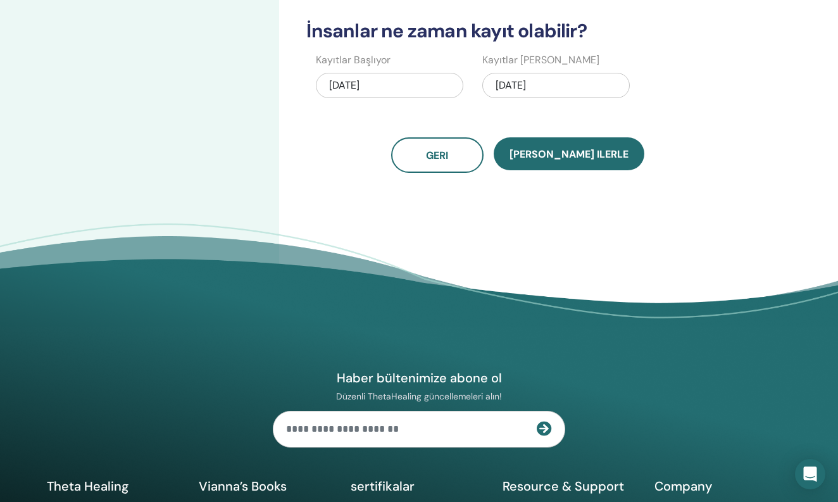
click at [558, 170] on div "[PERSON_NAME] ilerle" at bounding box center [569, 154] width 151 height 35
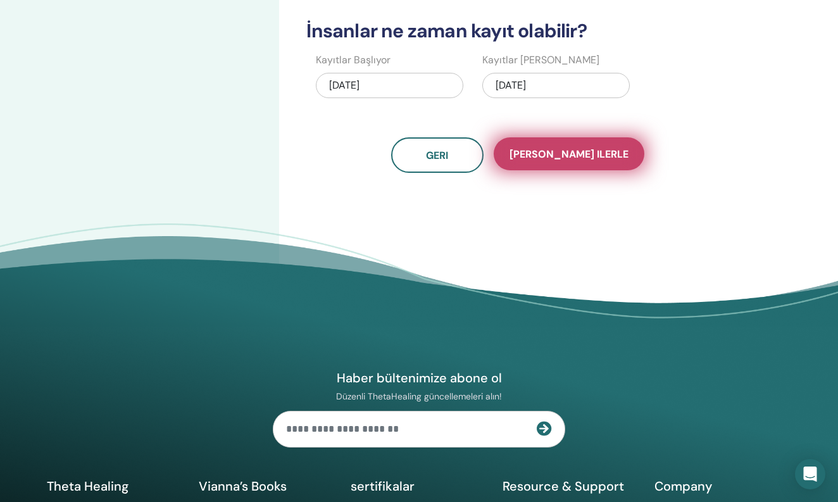
click at [560, 158] on span "[PERSON_NAME] ilerle" at bounding box center [569, 153] width 119 height 13
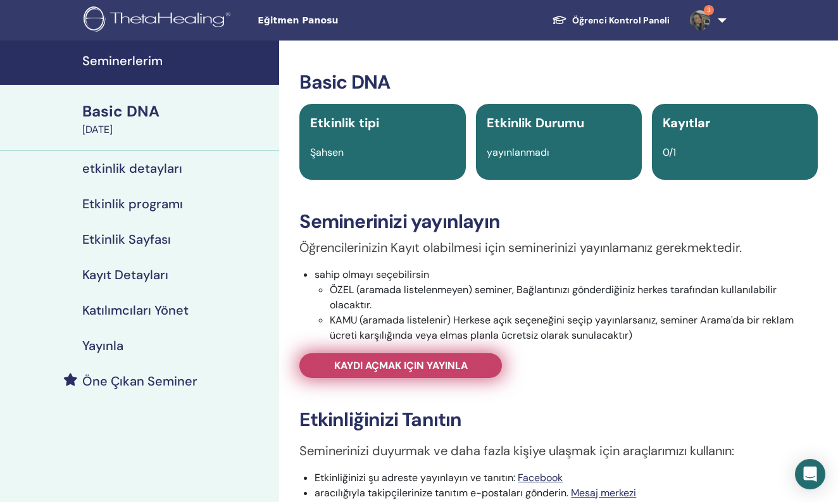
click at [469, 363] on link "Kaydı açmak için yayınla" at bounding box center [400, 365] width 203 height 25
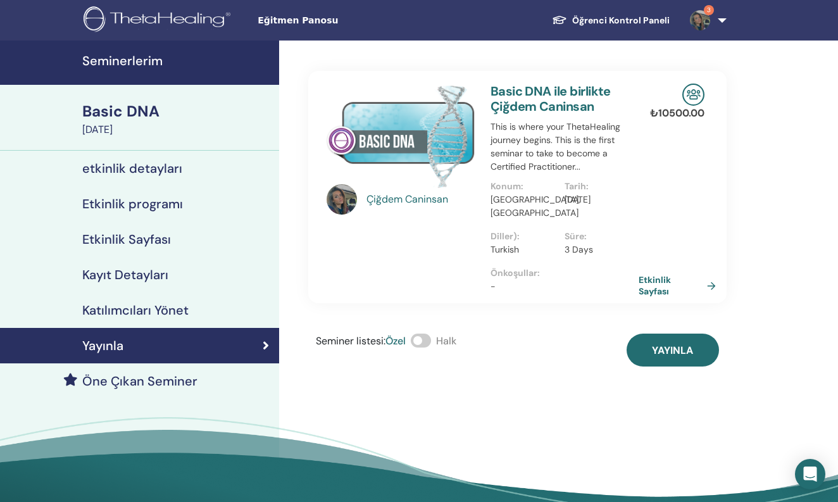
click at [669, 368] on div "Çiğdem Caninsan Basic DNA ile birlikte Çiğdem Caninsan This is where your Theta…" at bounding box center [558, 292] width 559 height 503
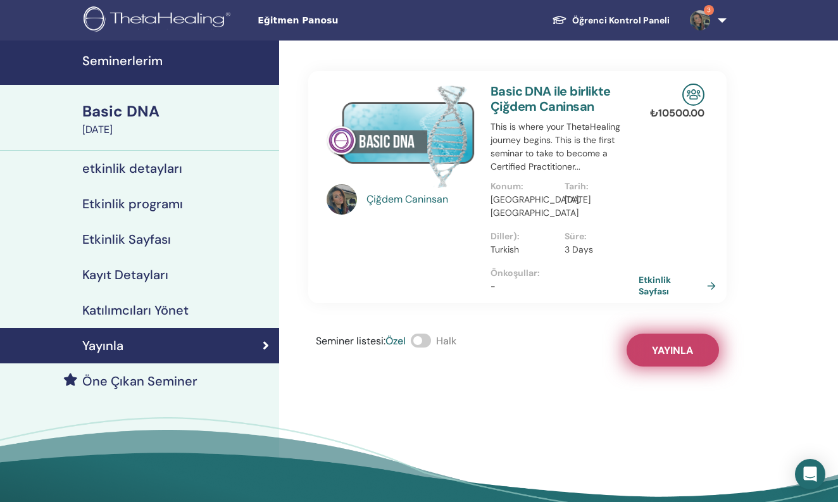
click at [674, 355] on span "Yayınla" at bounding box center [672, 350] width 41 height 13
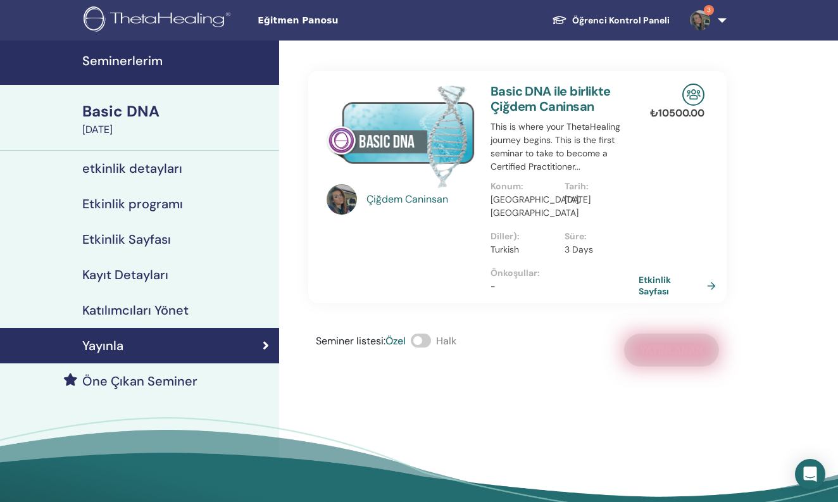
click at [403, 130] on img at bounding box center [401, 136] width 148 height 104
click at [534, 104] on link "Basic DNA ile birlikte Çiğdem Caninsan" at bounding box center [551, 99] width 120 height 32
click at [384, 187] on img at bounding box center [401, 136] width 148 height 104
click at [375, 202] on div "Çiğdem Caninsan" at bounding box center [421, 199] width 111 height 15
click at [645, 287] on link "Etkinlik Sayfası" at bounding box center [682, 285] width 82 height 23
